Goal: Task Accomplishment & Management: Use online tool/utility

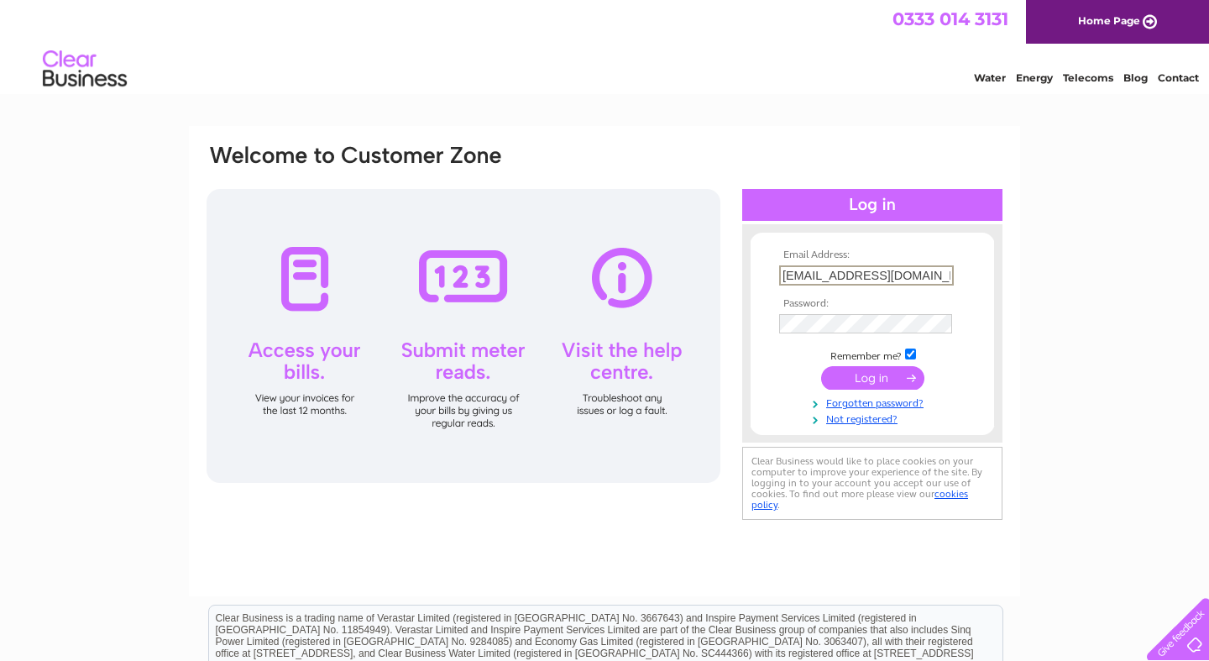
type input "[EMAIL_ADDRESS][DOMAIN_NAME]"
click at [873, 376] on input "submit" at bounding box center [872, 378] width 103 height 24
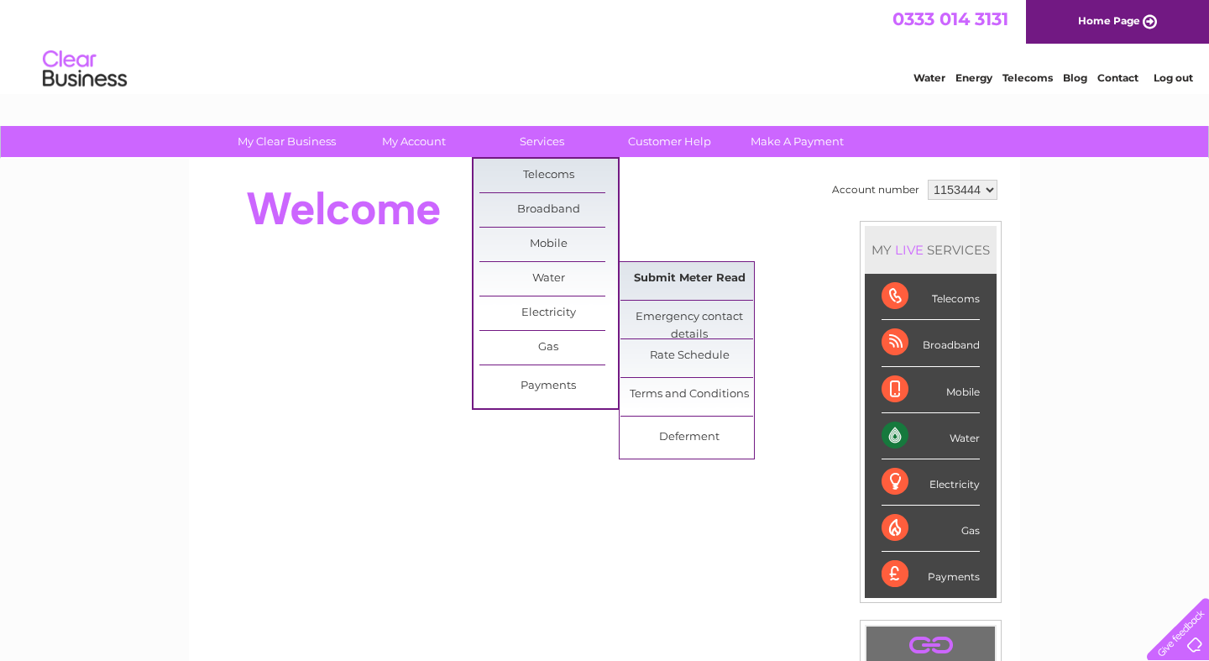
click at [657, 275] on link "Submit Meter Read" at bounding box center [690, 279] width 139 height 34
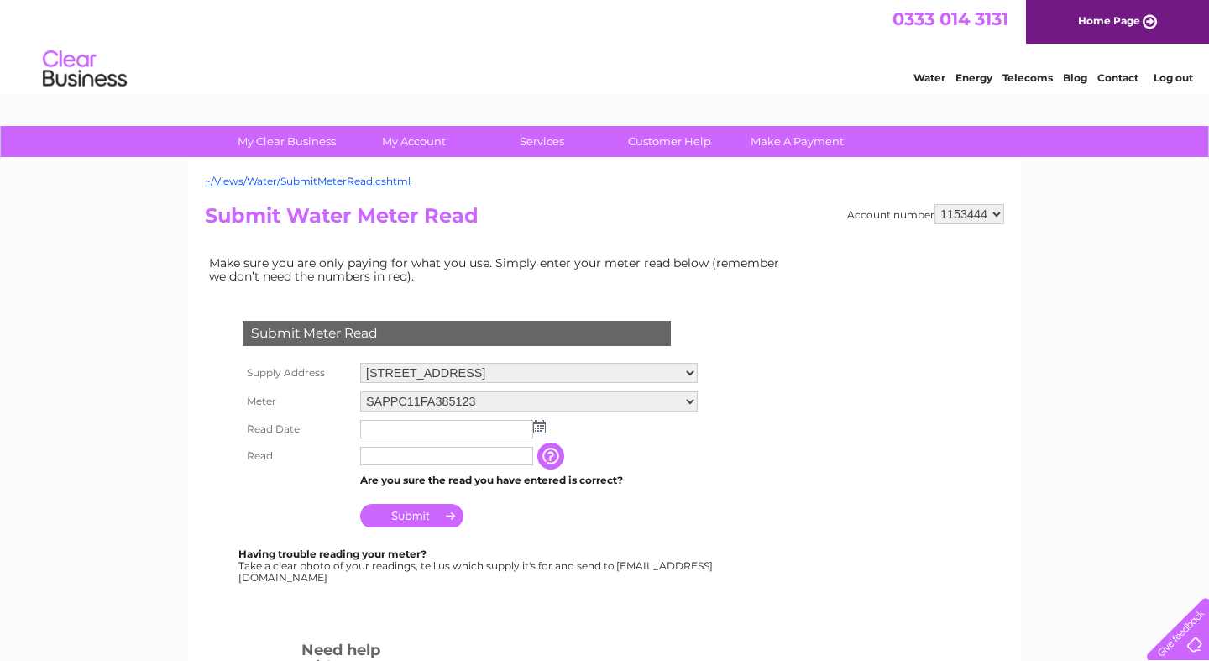
click at [542, 427] on img at bounding box center [539, 426] width 13 height 13
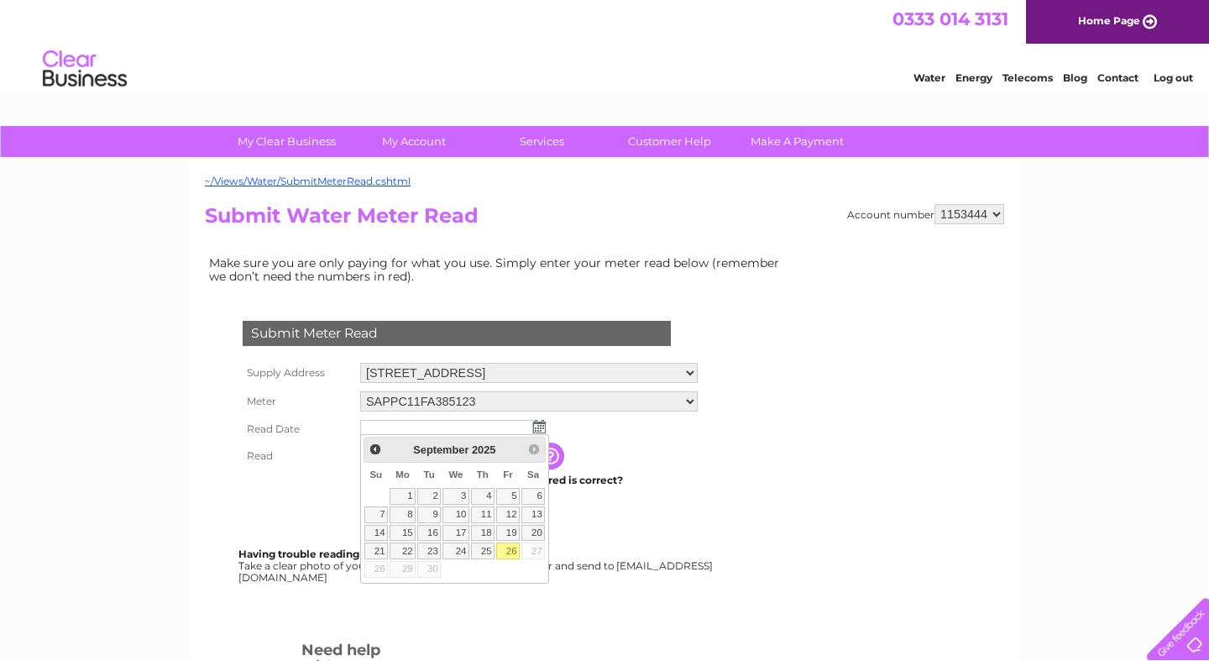
click at [511, 548] on link "26" at bounding box center [508, 551] width 24 height 17
type input "2025/09/26"
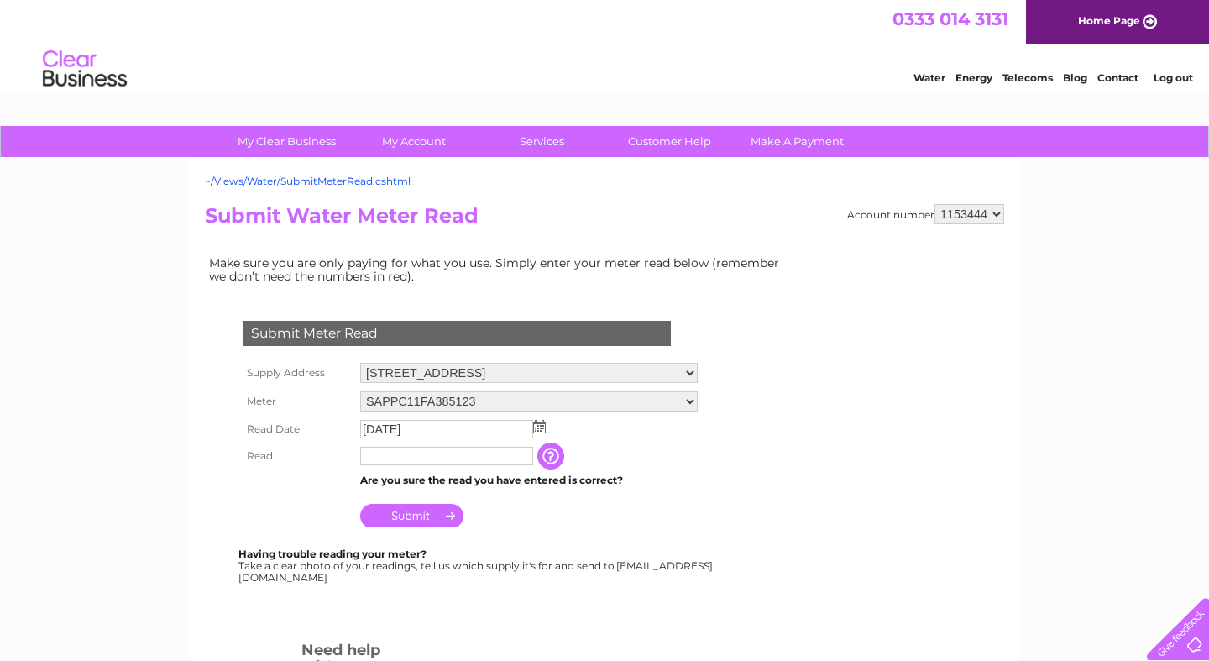
click at [475, 454] on input "text" at bounding box center [446, 456] width 173 height 18
type input "1811"
click at [429, 516] on input "Submit" at bounding box center [411, 518] width 103 height 24
